Goal: Transaction & Acquisition: Book appointment/travel/reservation

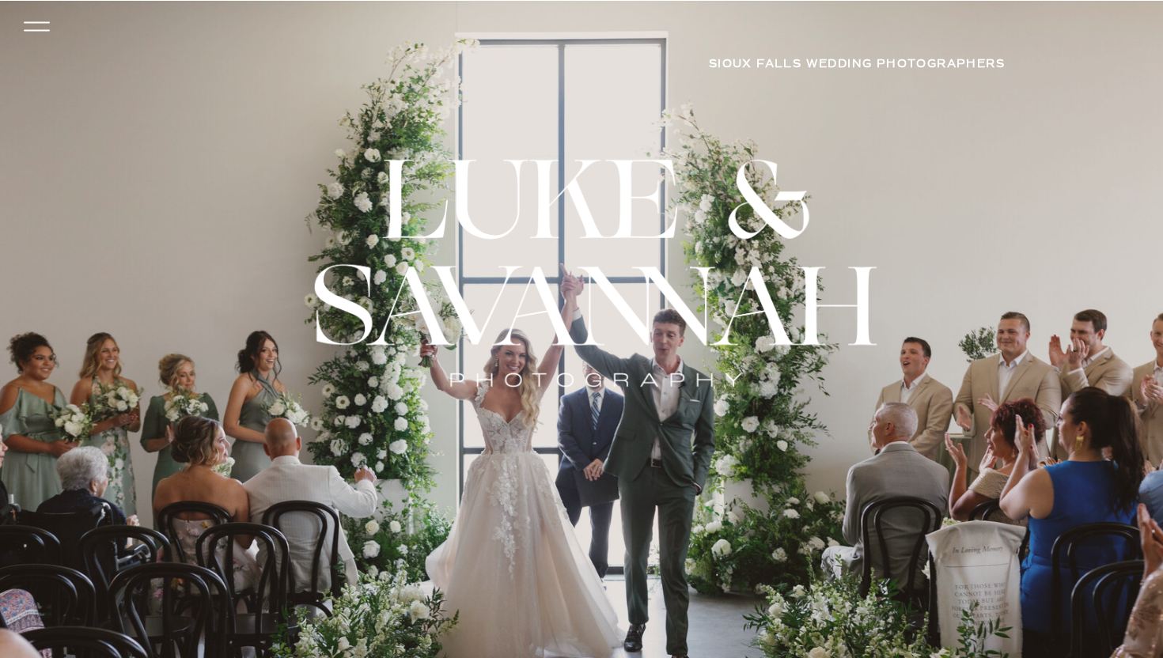
click at [28, 15] on icon at bounding box center [36, 26] width 37 height 34
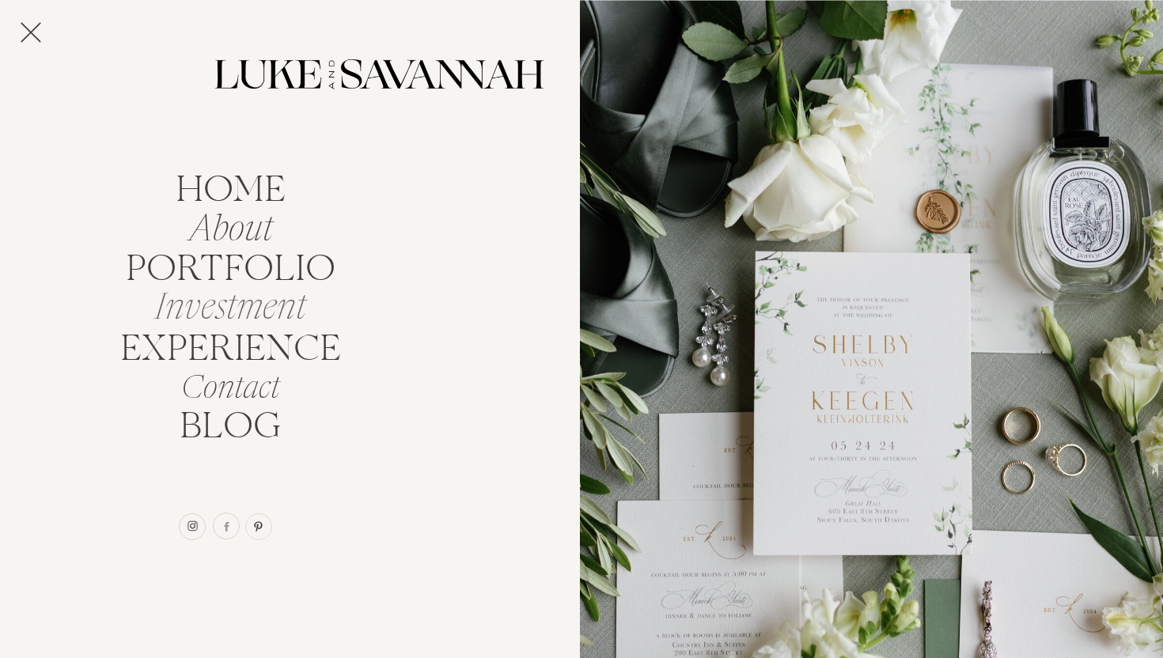
click at [221, 298] on nav "Investment" at bounding box center [230, 303] width 169 height 30
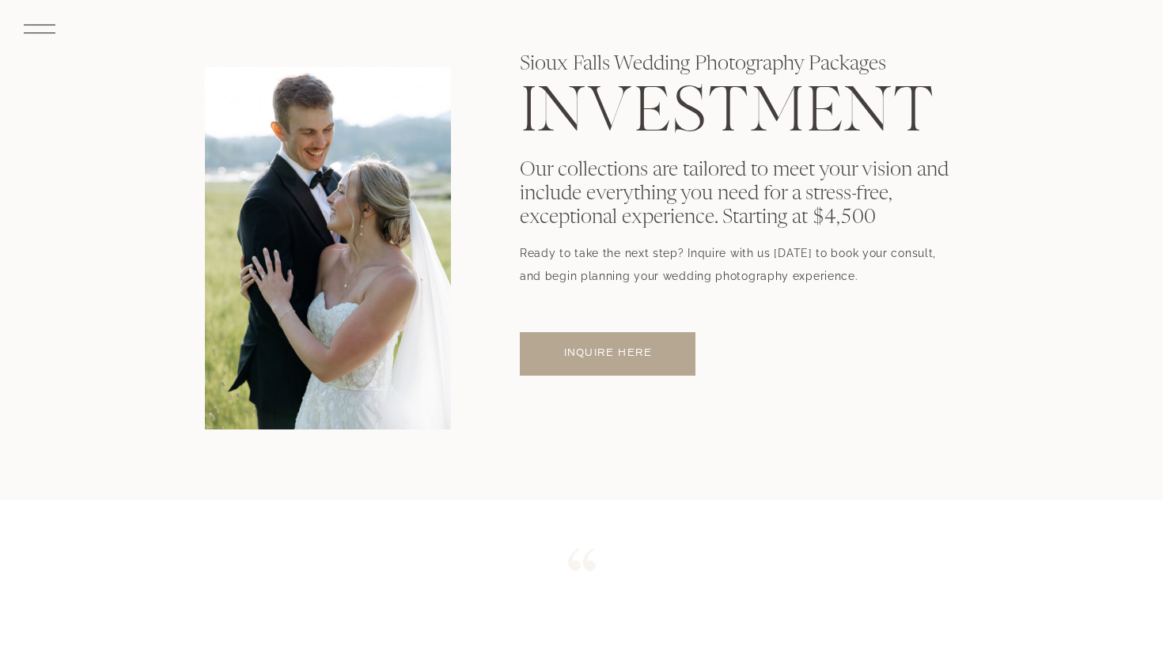
scroll to position [43, 0]
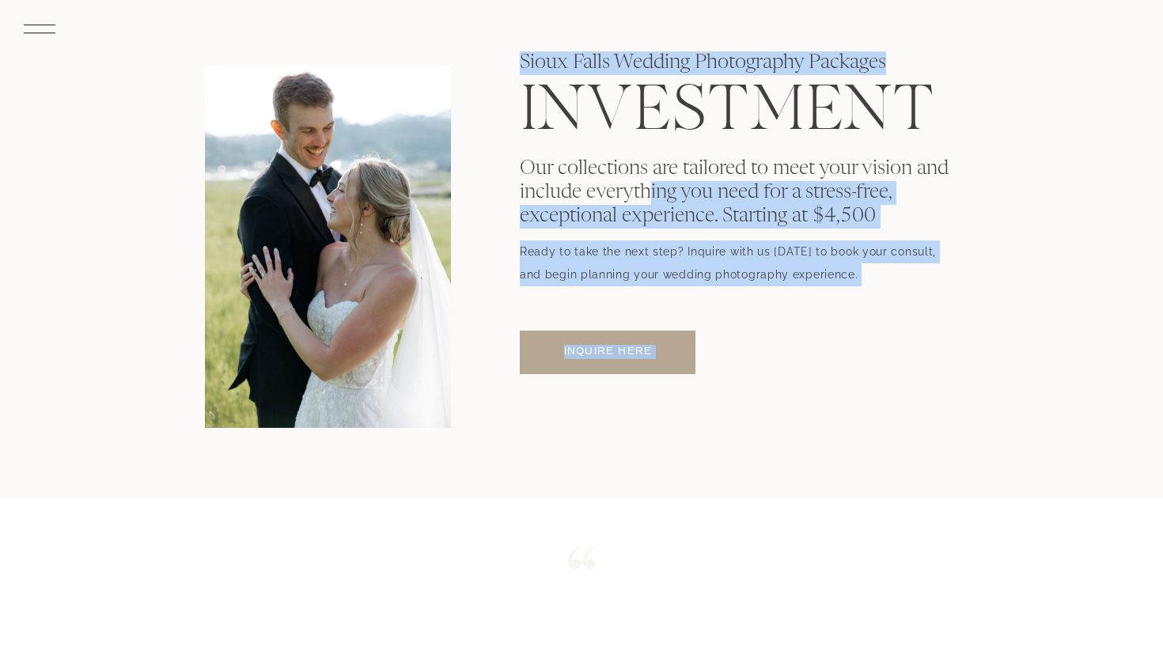
drag, startPoint x: 564, startPoint y: 165, endPoint x: 646, endPoint y: 199, distance: 89.0
click at [647, 199] on div "INVESTMENT Our collections are tailored to meet your vision and include everyth…" at bounding box center [581, 228] width 949 height 540
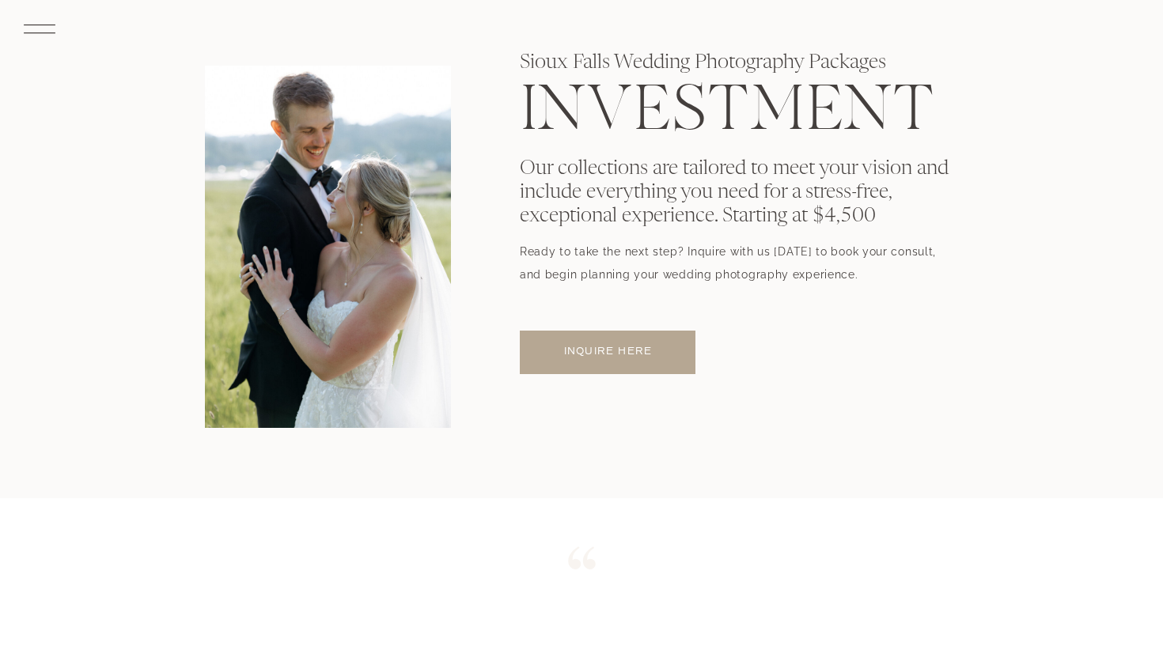
click at [586, 195] on p "Our collections are tailored to meet your vision and include everything you nee…" at bounding box center [739, 219] width 439 height 125
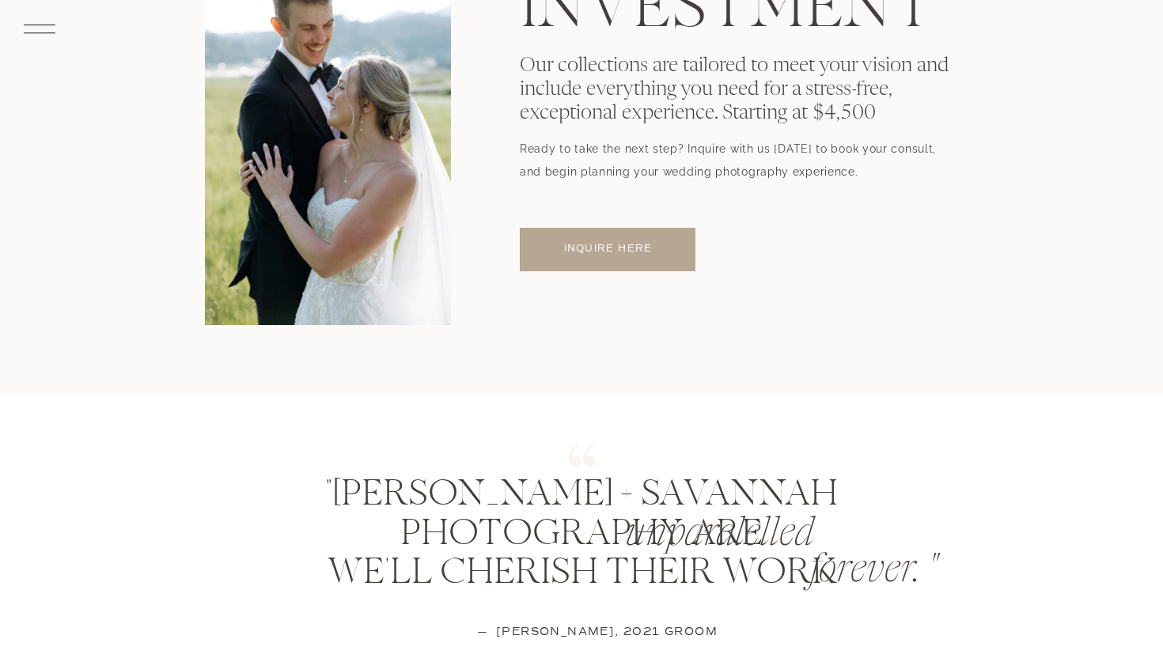
scroll to position [142, 0]
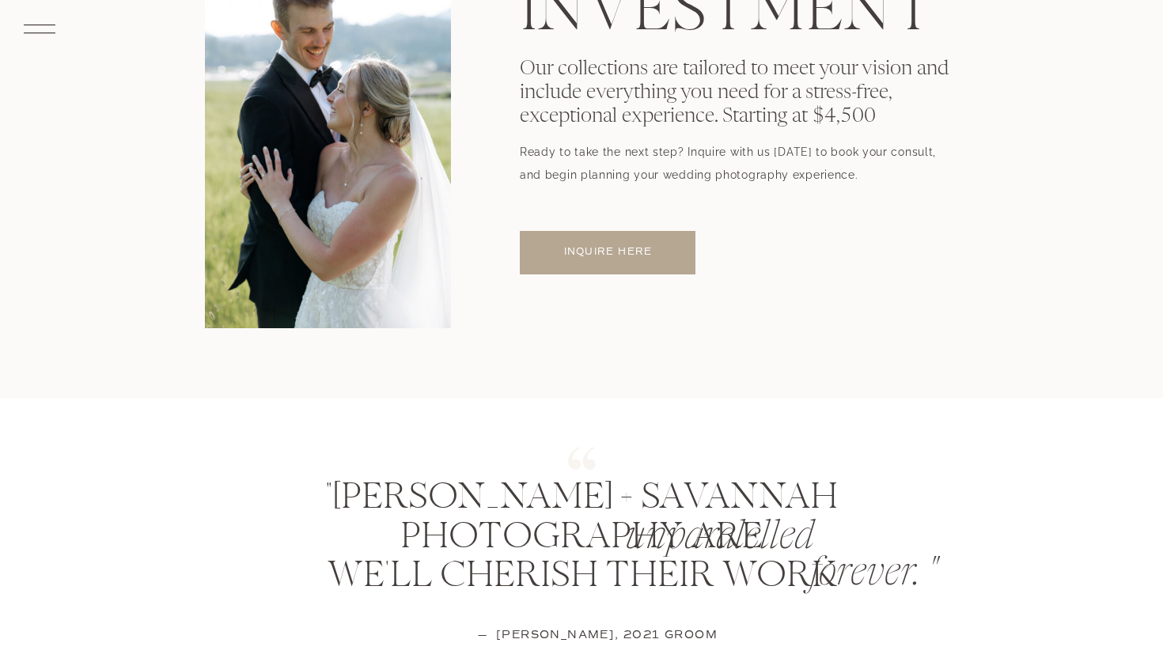
click at [581, 251] on p "inquire here" at bounding box center [607, 252] width 145 height 14
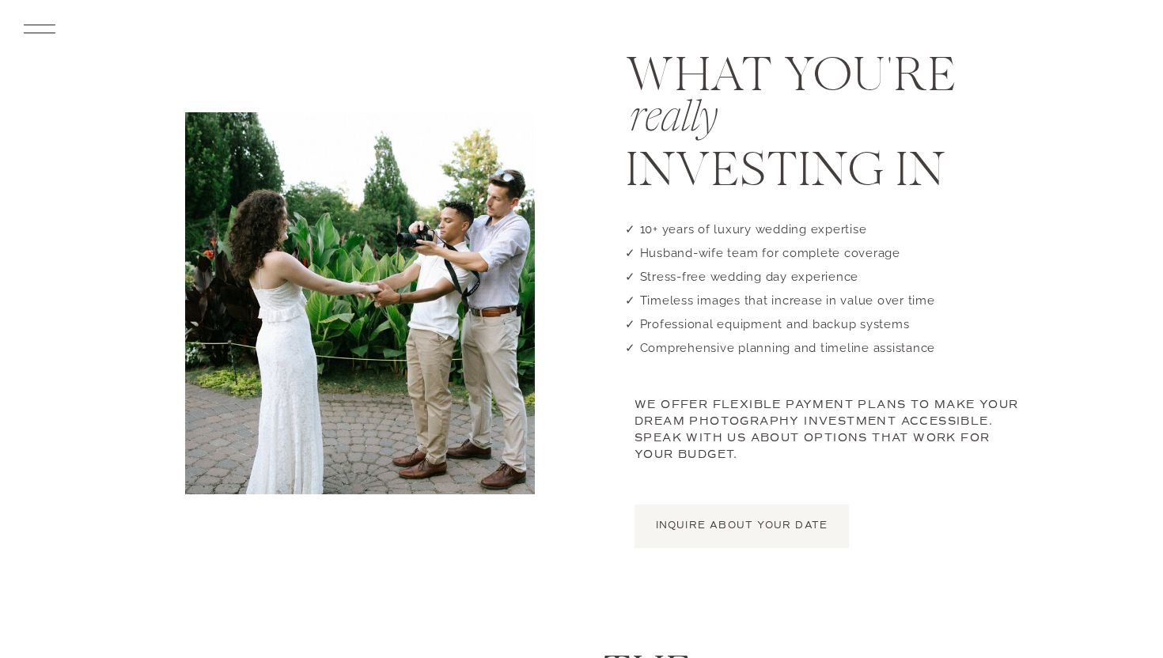
scroll to position [854, 0]
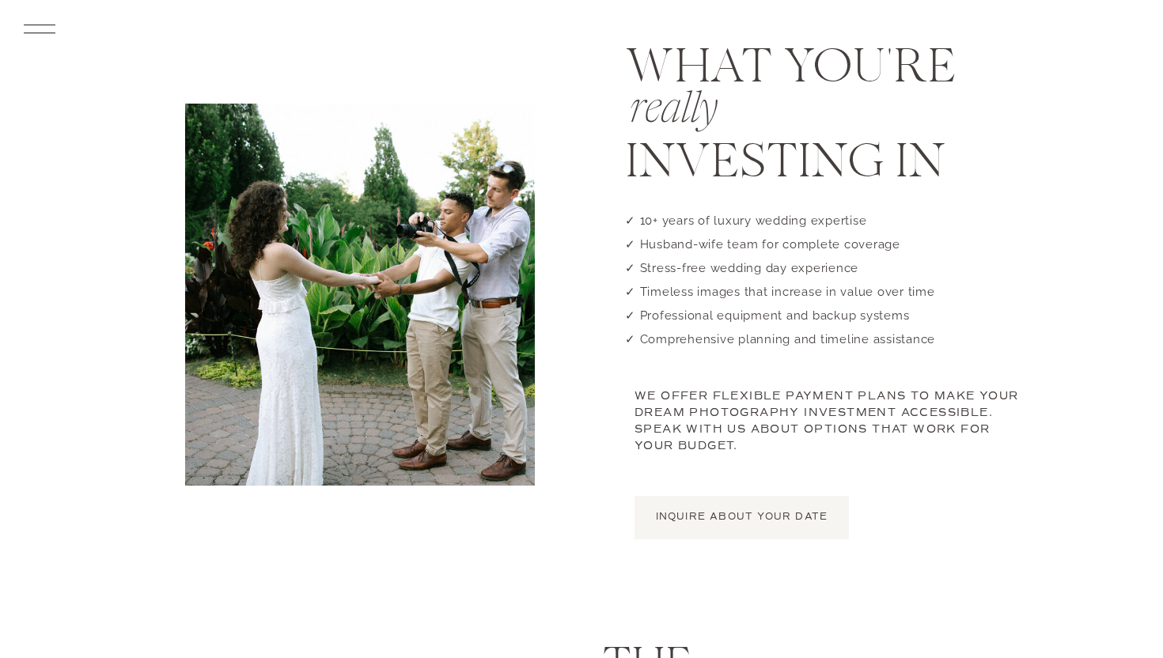
click at [708, 528] on div at bounding box center [741, 518] width 214 height 44
click at [710, 509] on div at bounding box center [741, 518] width 214 height 44
click at [713, 510] on p "INQUIRE ABOUT YOUR DATE" at bounding box center [741, 517] width 214 height 14
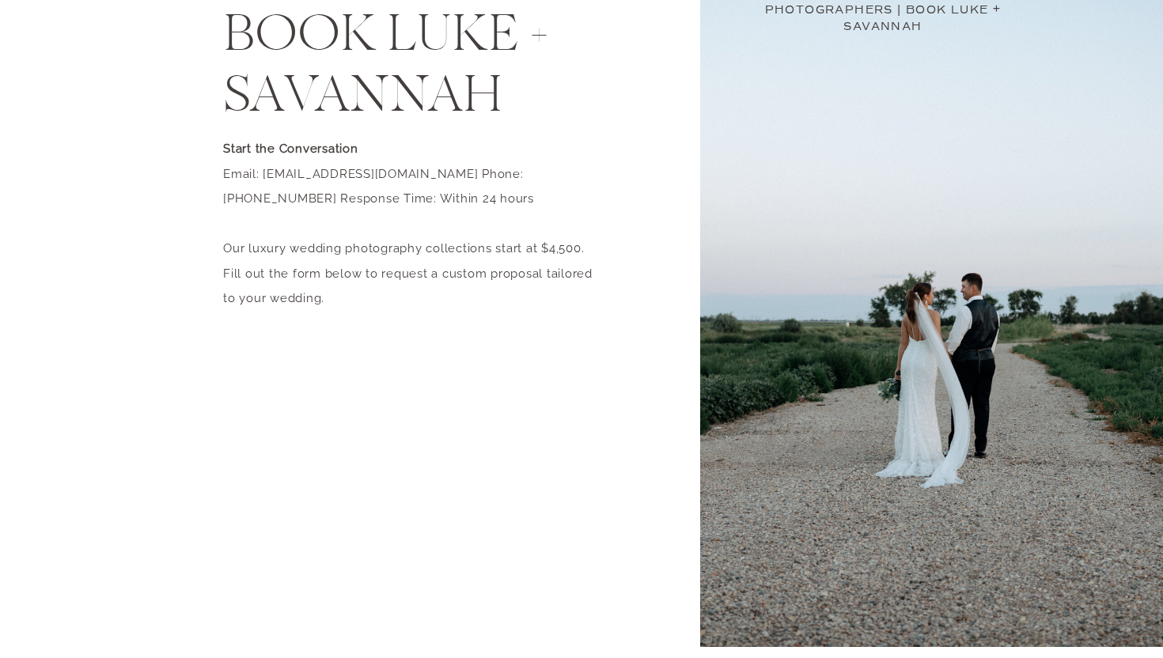
scroll to position [80, 0]
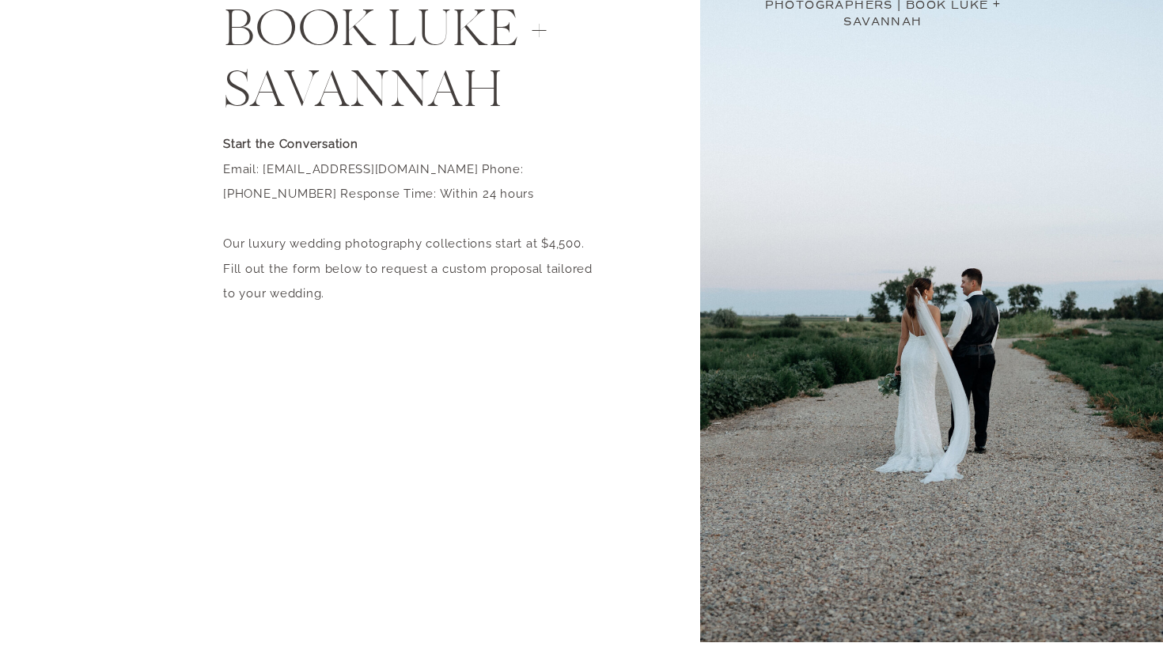
drag, startPoint x: 294, startPoint y: 195, endPoint x: 392, endPoint y: 195, distance: 97.3
click at [392, 195] on p "Start the Conversation Email: hello@lukeandsavannah.com Phone: 605-681-4156 Res…" at bounding box center [413, 223] width 380 height 183
drag, startPoint x: 412, startPoint y: 193, endPoint x: 308, endPoint y: 193, distance: 103.6
click at [309, 193] on p "Start the Conversation Email: hello@lukeandsavannah.com Phone: 605-681-4156 Res…" at bounding box center [413, 223] width 380 height 183
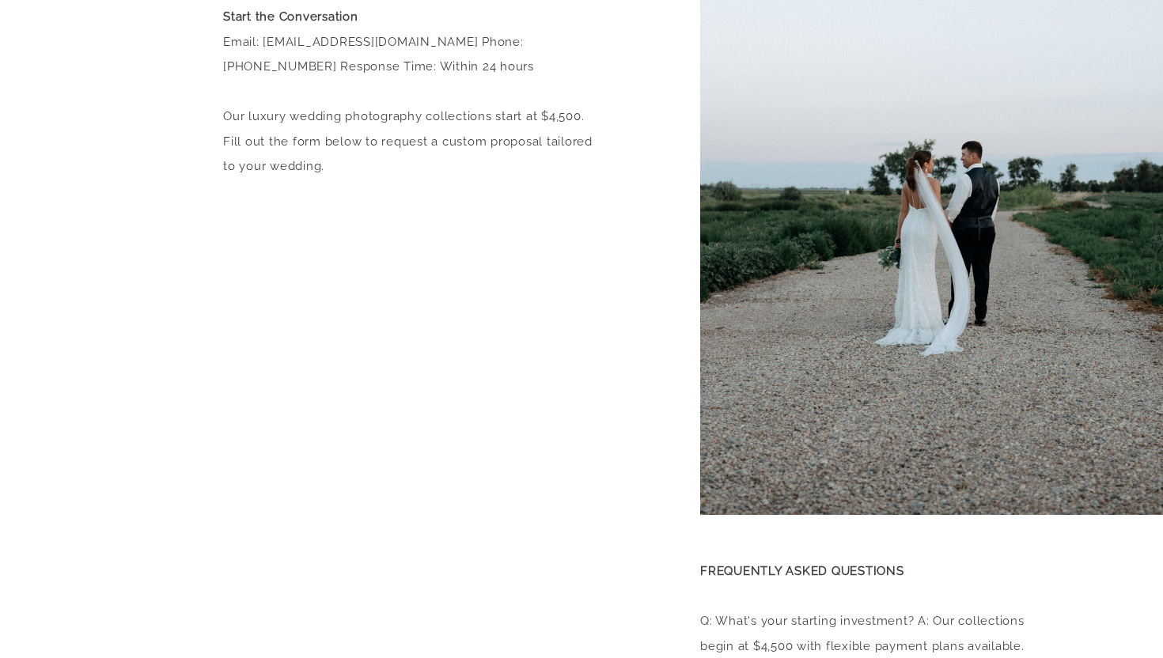
scroll to position [0, 0]
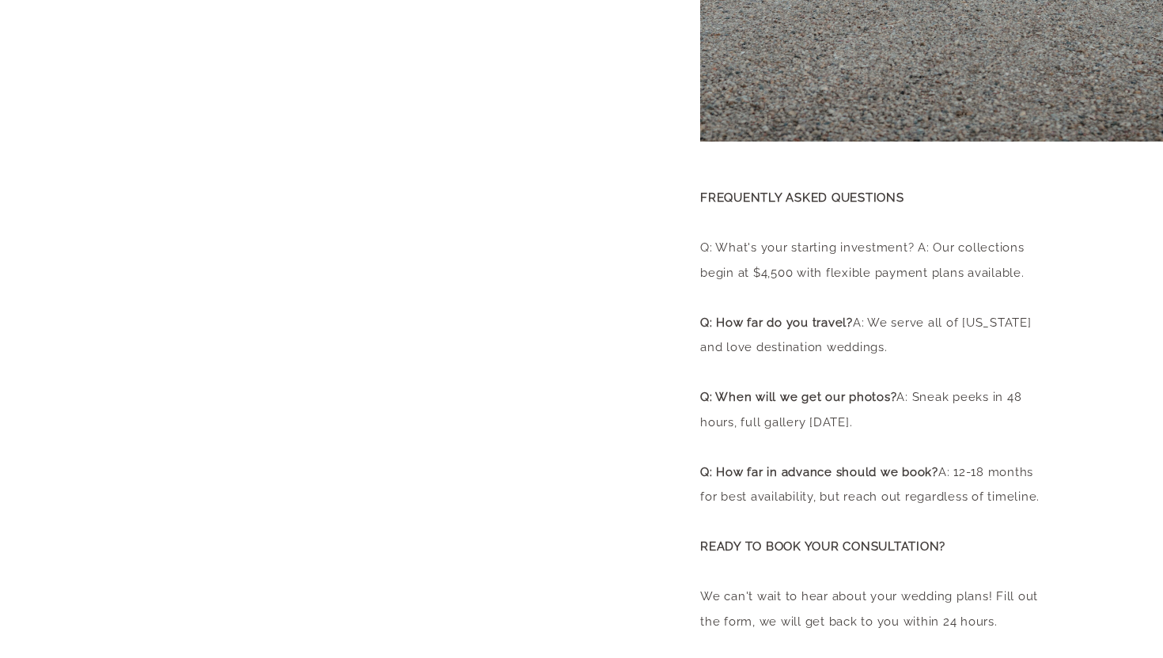
scroll to position [584, 0]
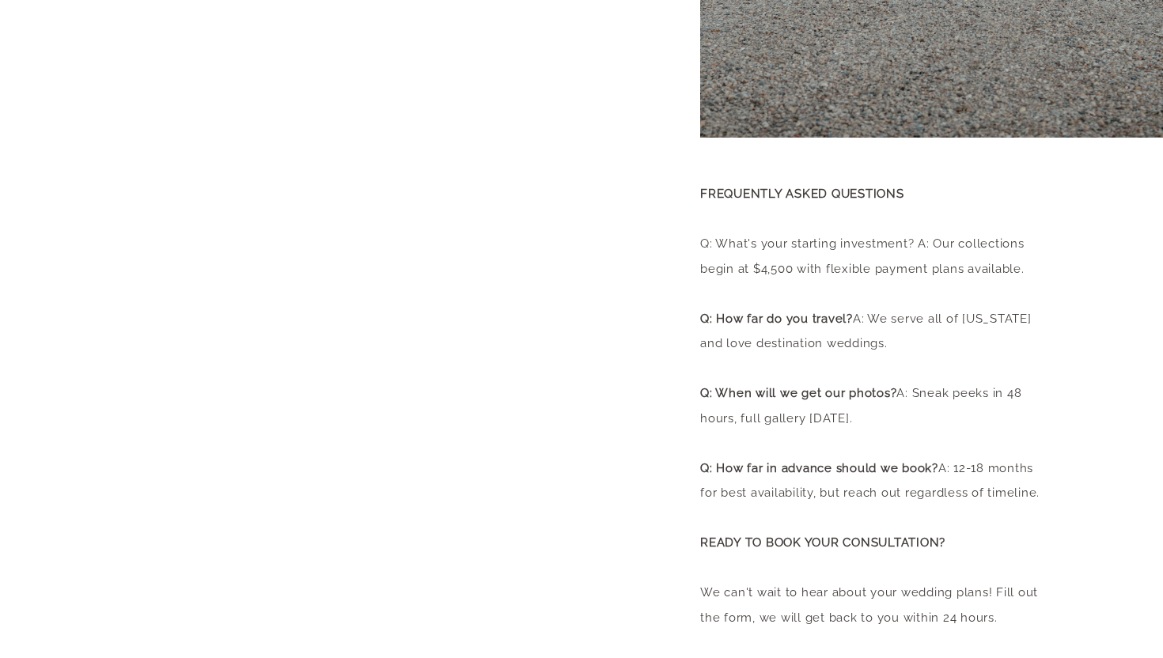
click at [634, 313] on div "home About portfolio Investment EXPERIENCE Contact BLOG arrow INQUIRE Book Luke…" at bounding box center [581, 615] width 1163 height 2398
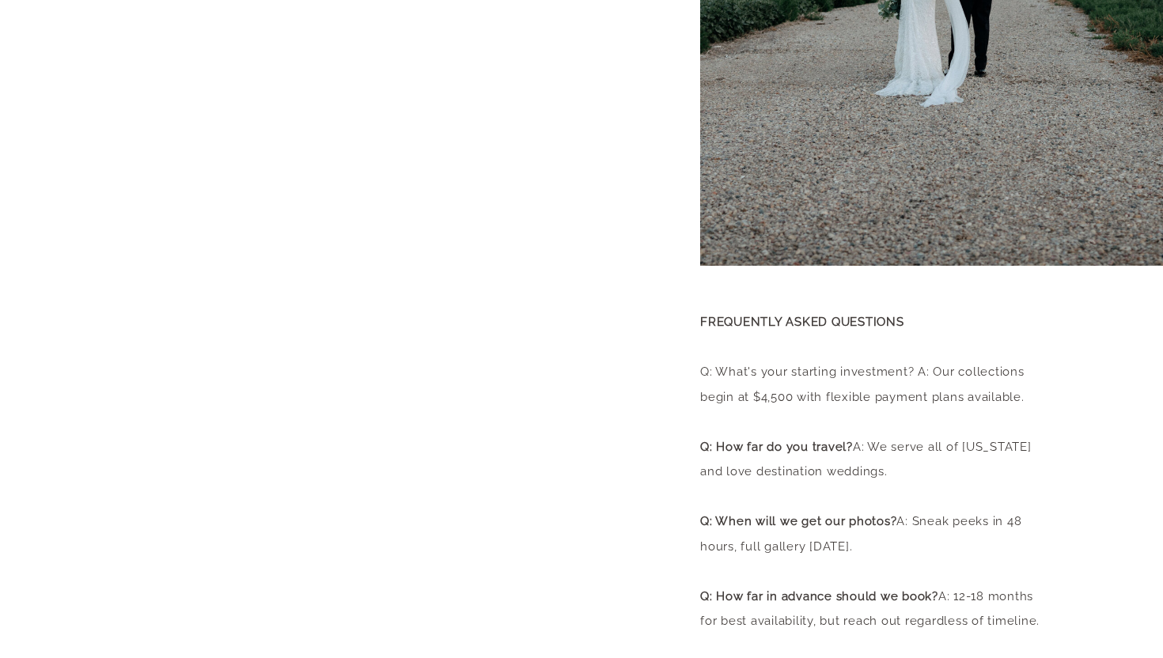
scroll to position [650, 0]
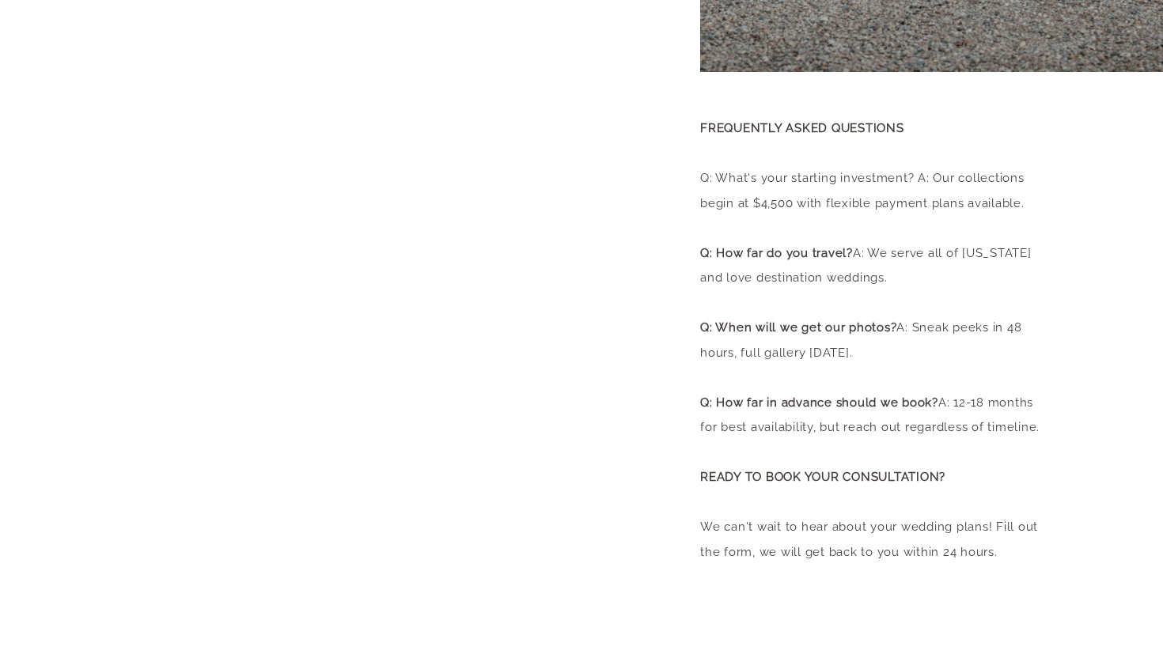
click at [110, 434] on div "home About portfolio Investment EXPERIENCE Contact BLOG arrow INQUIRE Book Luke…" at bounding box center [581, 549] width 1163 height 2398
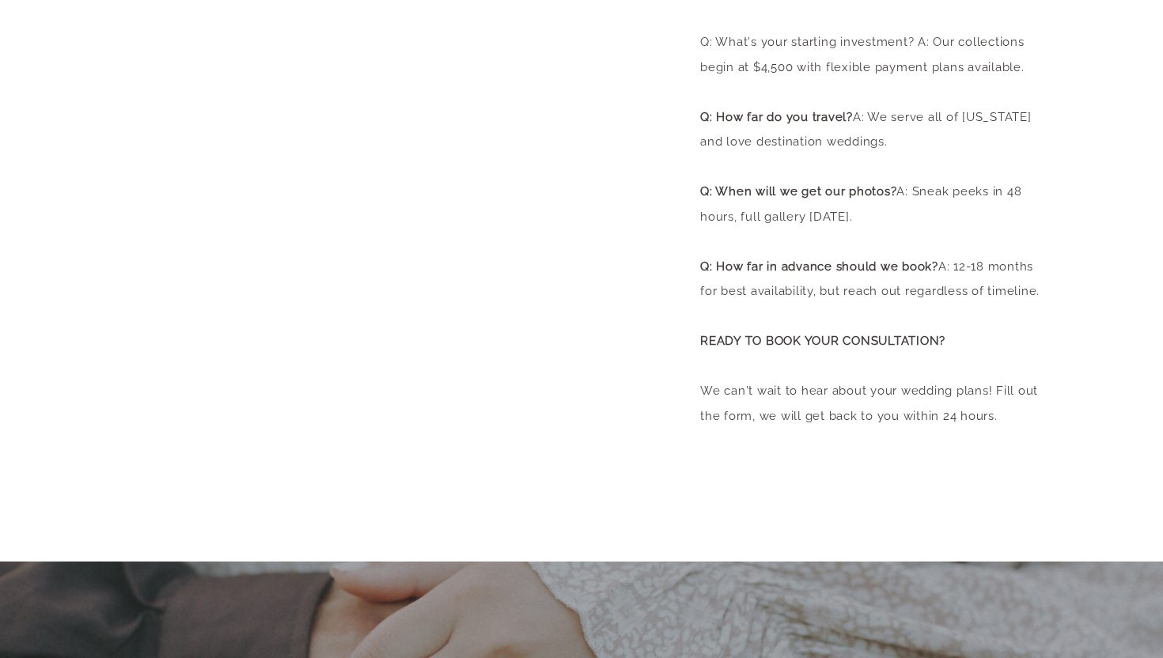
scroll to position [804, 0]
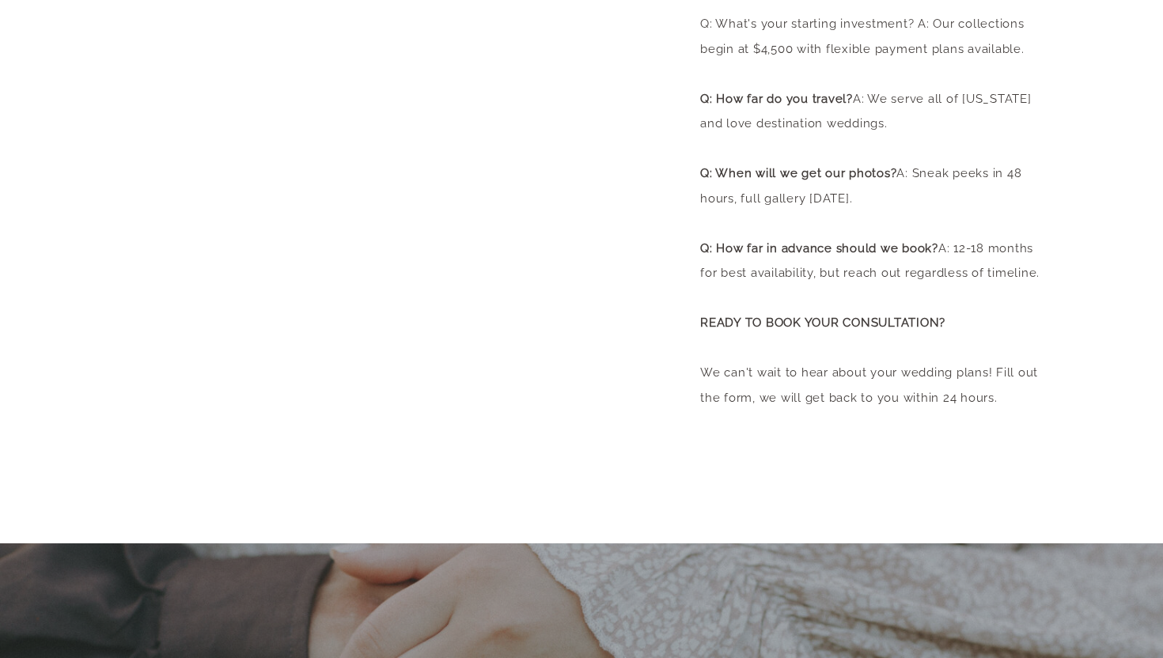
click at [683, 422] on div "home About portfolio Investment EXPERIENCE Contact BLOG arrow INQUIRE Book Luke…" at bounding box center [581, 395] width 1163 height 2398
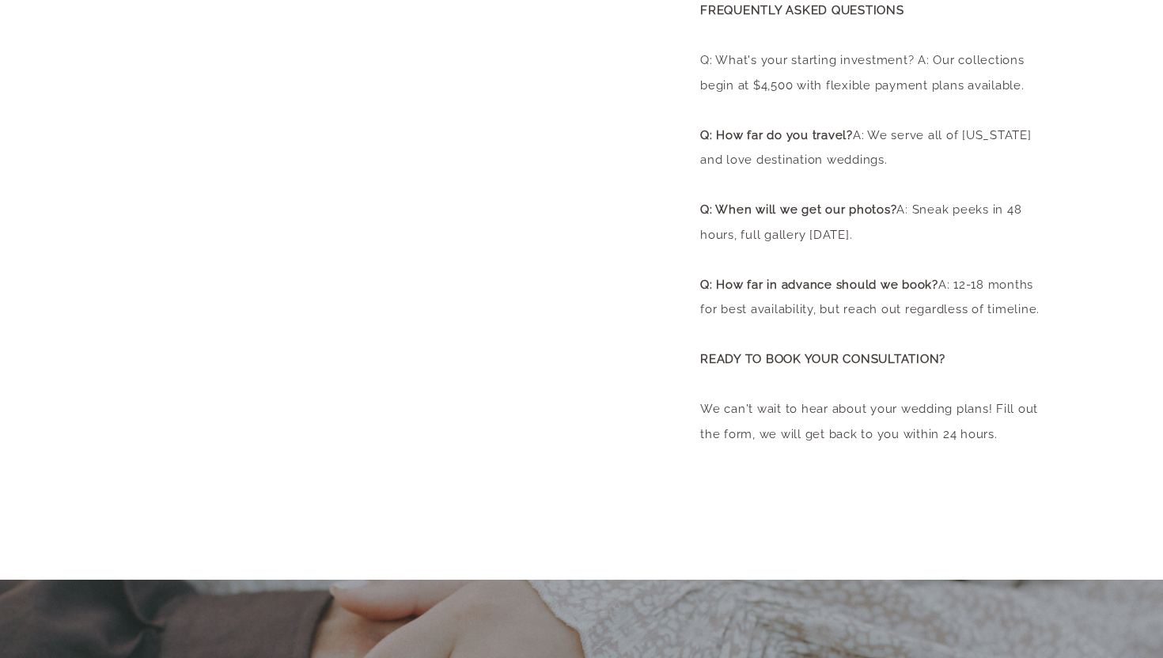
scroll to position [750, 0]
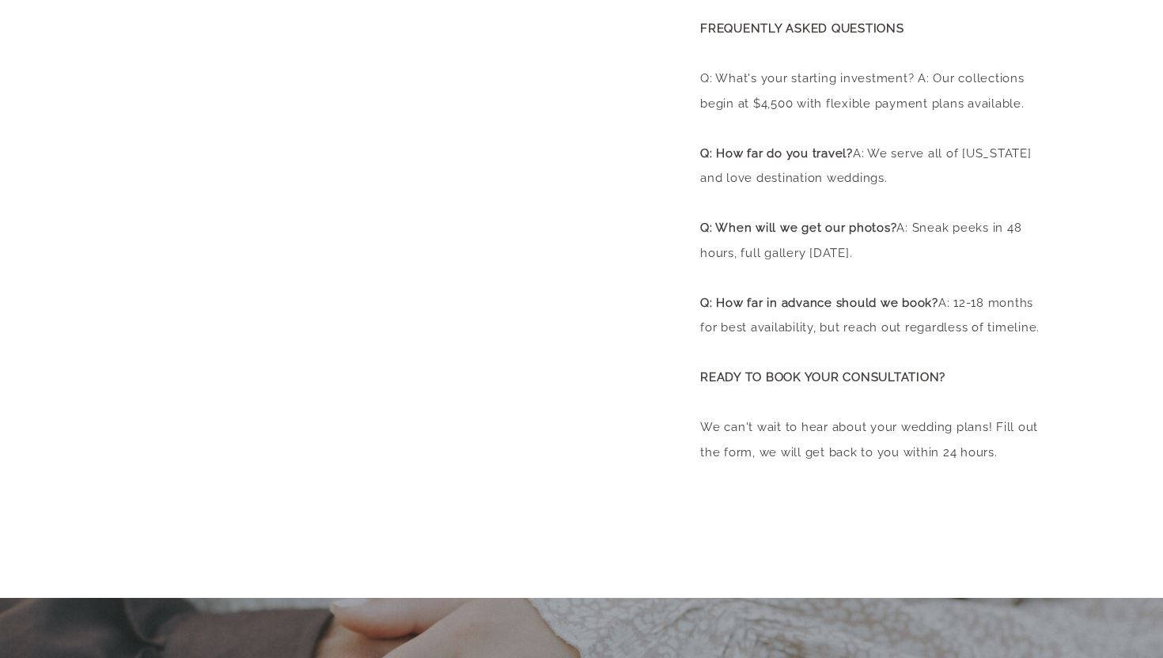
click at [631, 371] on div "home About portfolio Investment EXPERIENCE Contact BLOG arrow INQUIRE Book Luke…" at bounding box center [581, 449] width 1163 height 2398
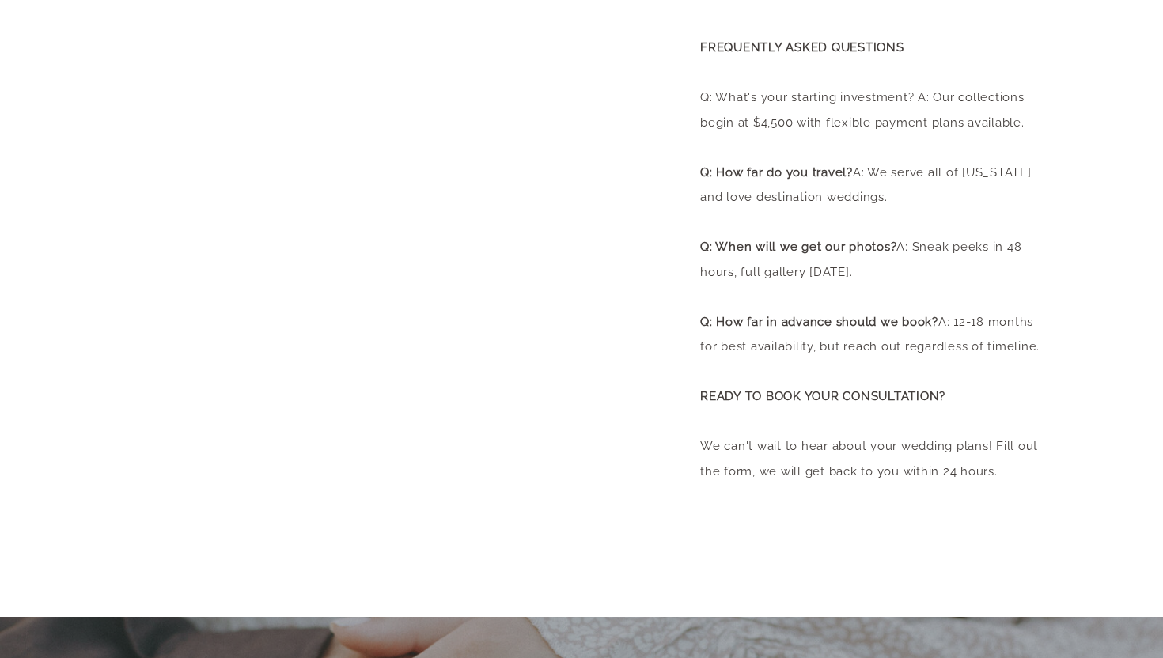
scroll to position [727, 0]
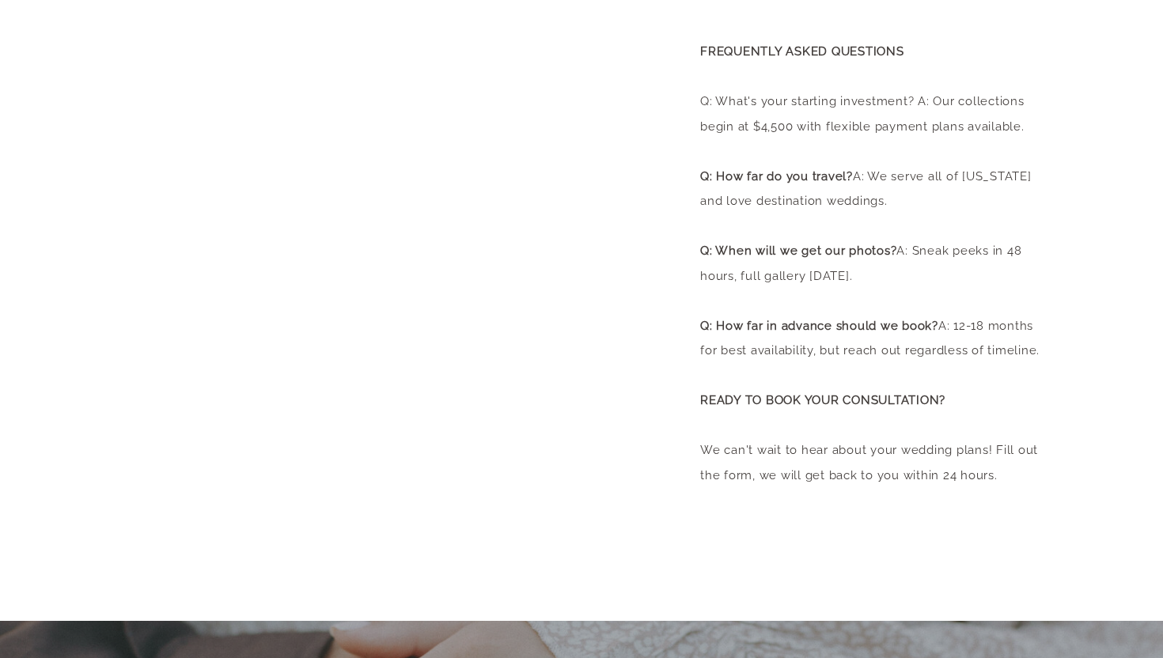
click at [692, 386] on div "home About portfolio Investment EXPERIENCE Contact BLOG arrow INQUIRE Book Luke…" at bounding box center [581, 472] width 1163 height 2398
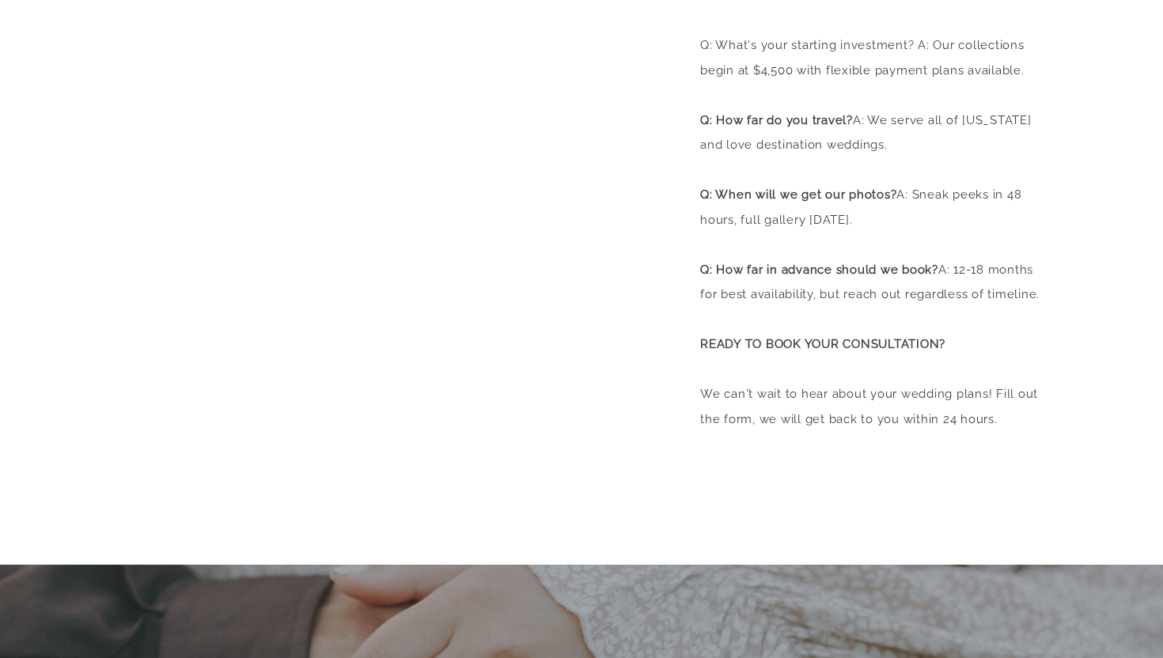
scroll to position [782, 0]
click at [652, 376] on div "home About portfolio Investment EXPERIENCE Contact BLOG arrow INQUIRE Book Luke…" at bounding box center [581, 417] width 1163 height 2398
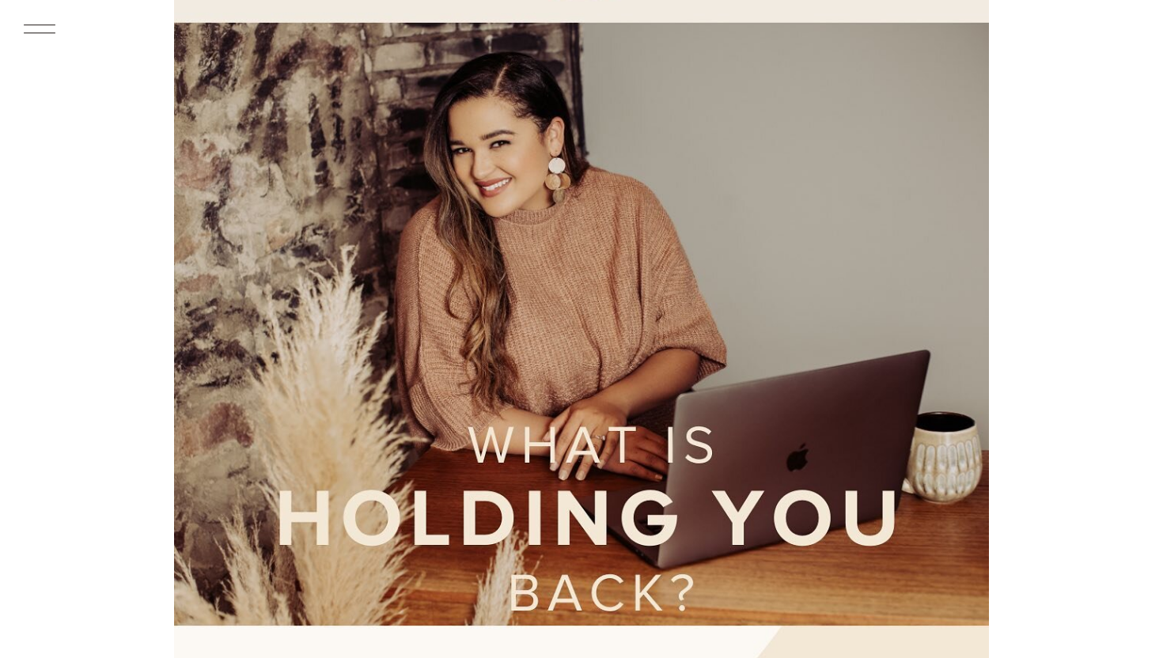
scroll to position [2597, 0]
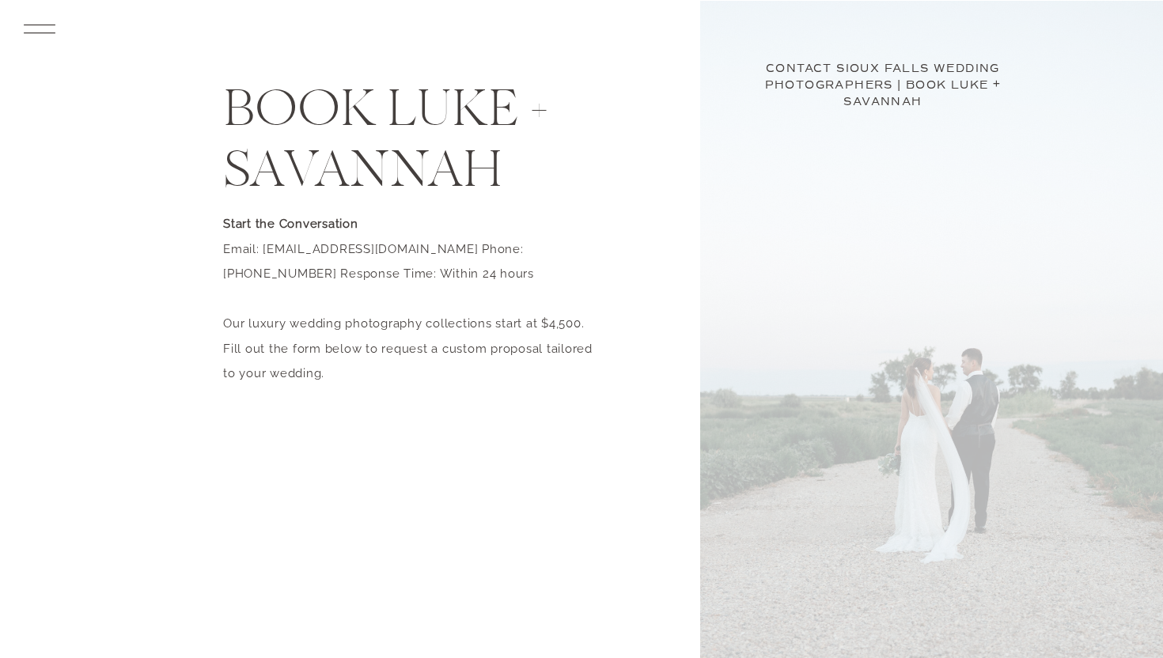
scroll to position [843, 0]
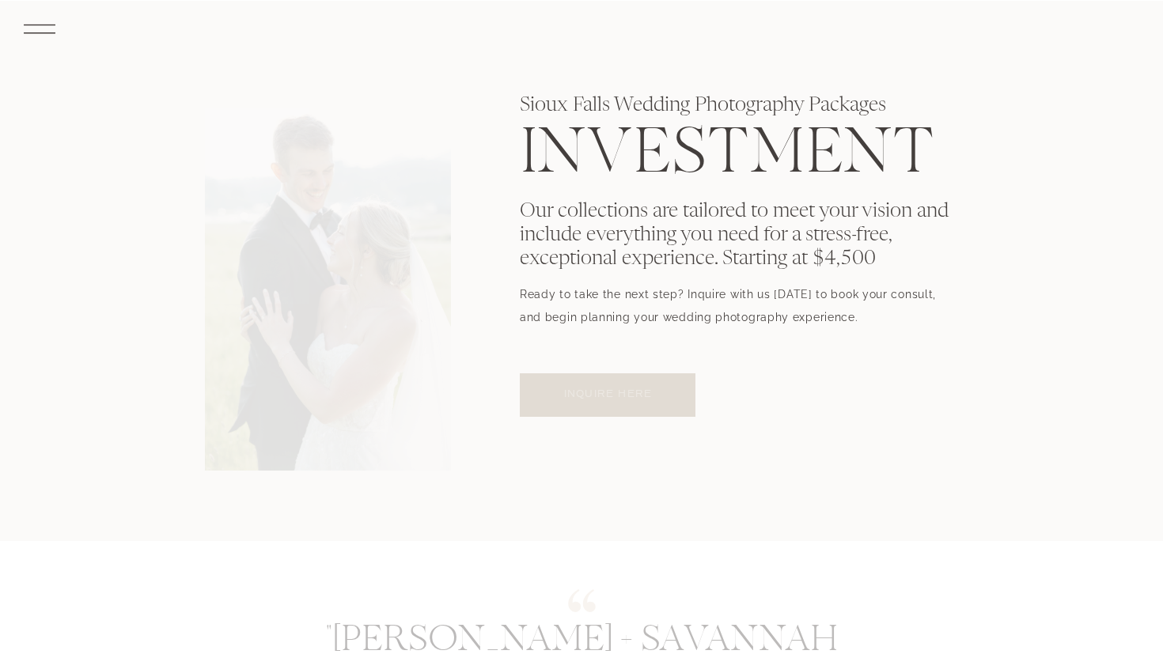
scroll to position [854, 0]
